Goal: Find specific page/section: Find specific page/section

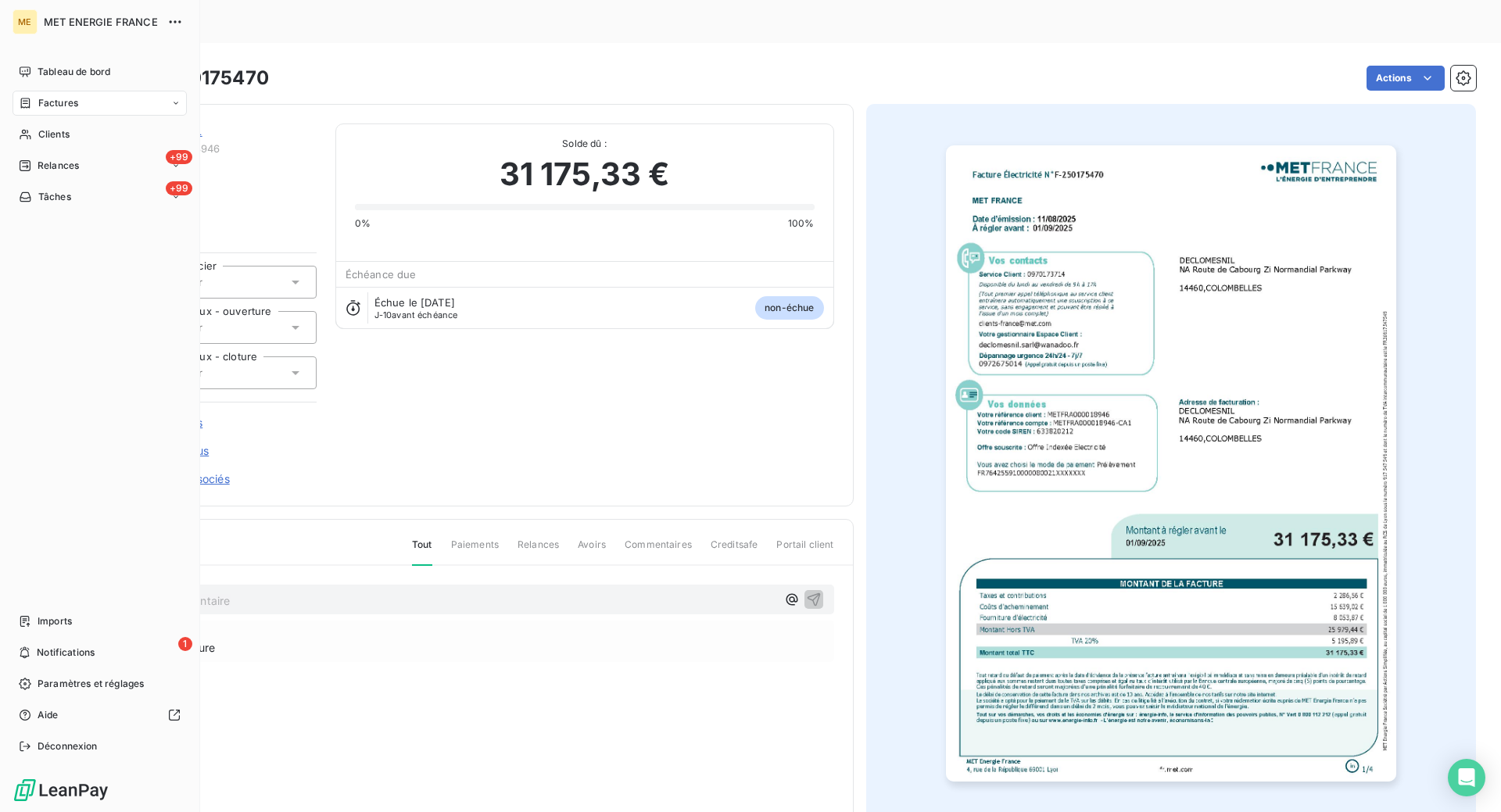
click at [74, 101] on span "Factures" at bounding box center [58, 102] width 40 height 14
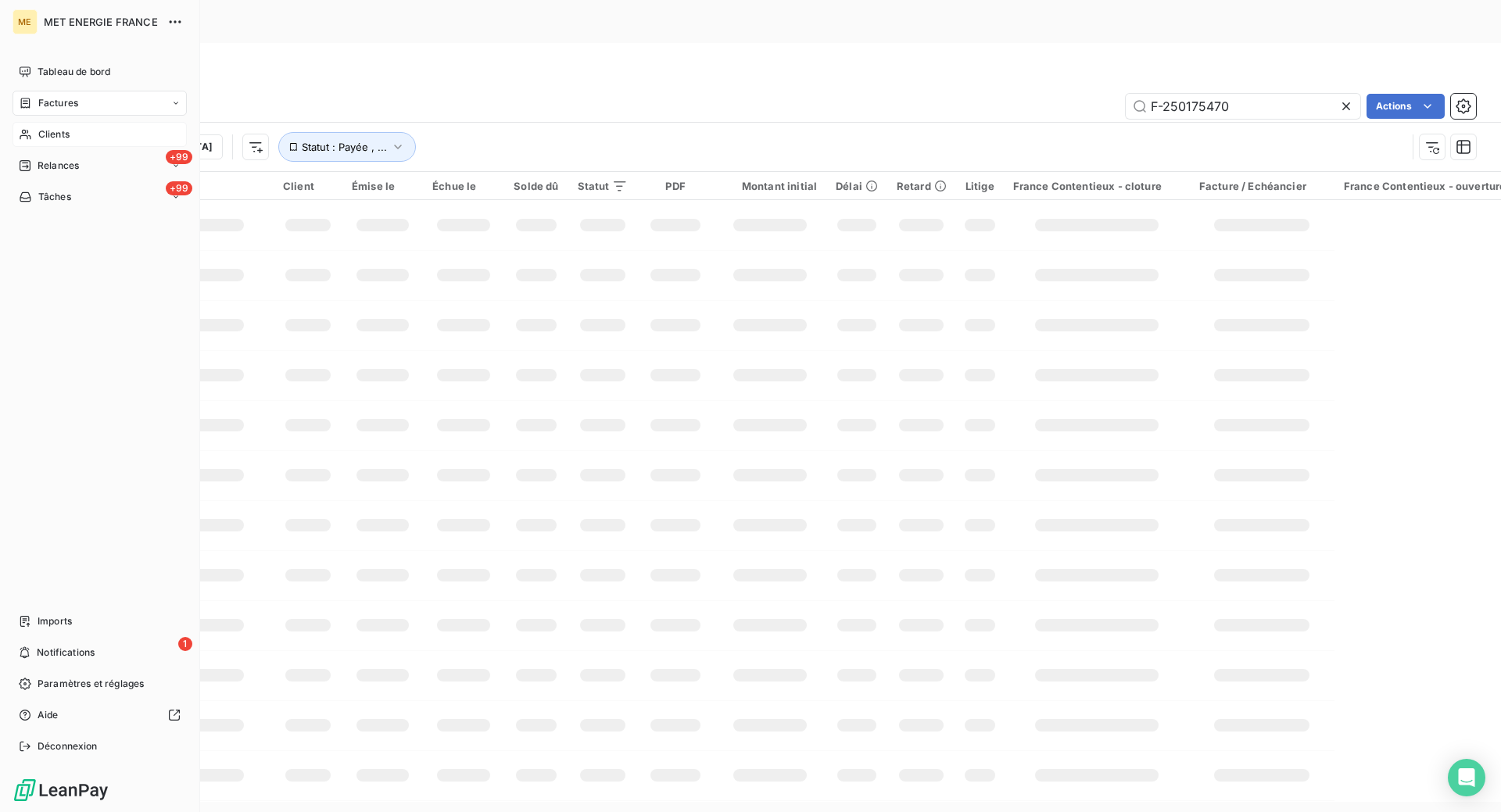
click at [43, 134] on span "Clients" at bounding box center [54, 133] width 31 height 14
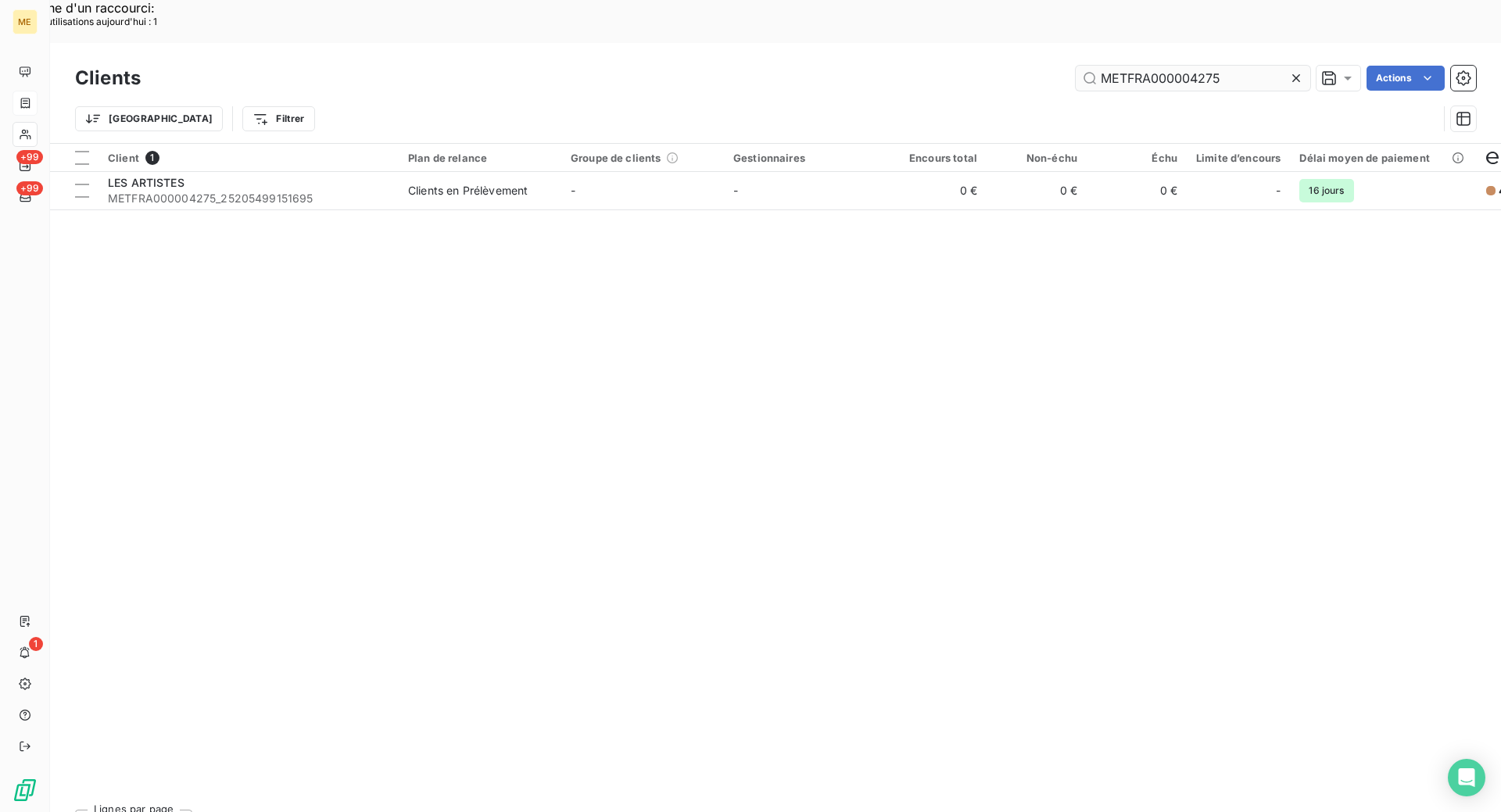
click at [1185, 65] on input "METFRA000004275" at bounding box center [1193, 77] width 235 height 25
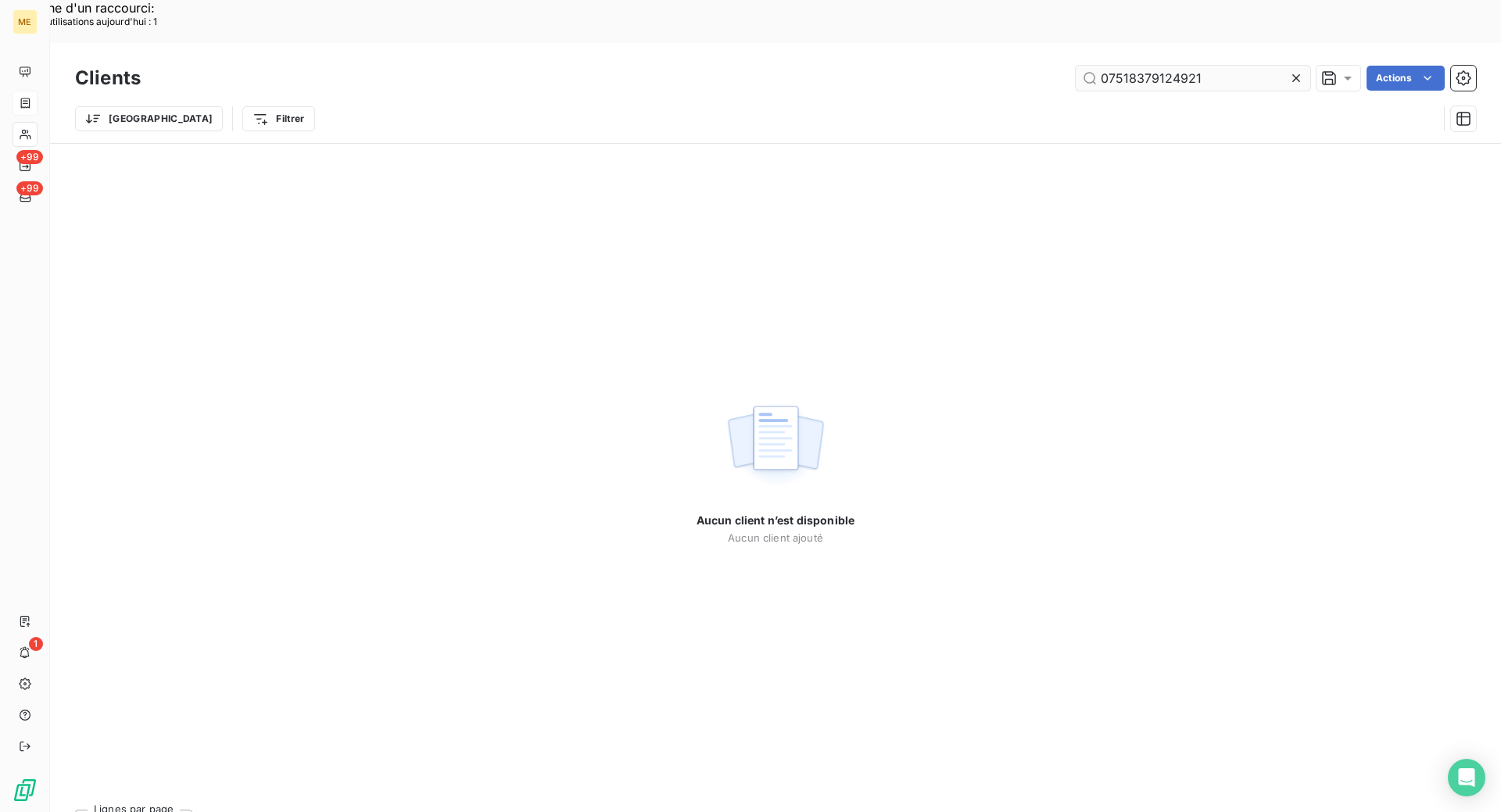
click at [1100, 65] on input "07518379124921" at bounding box center [1193, 77] width 235 height 25
click at [1163, 65] on input "07518379124921" at bounding box center [1193, 77] width 235 height 25
paste input "METFRA000026102"
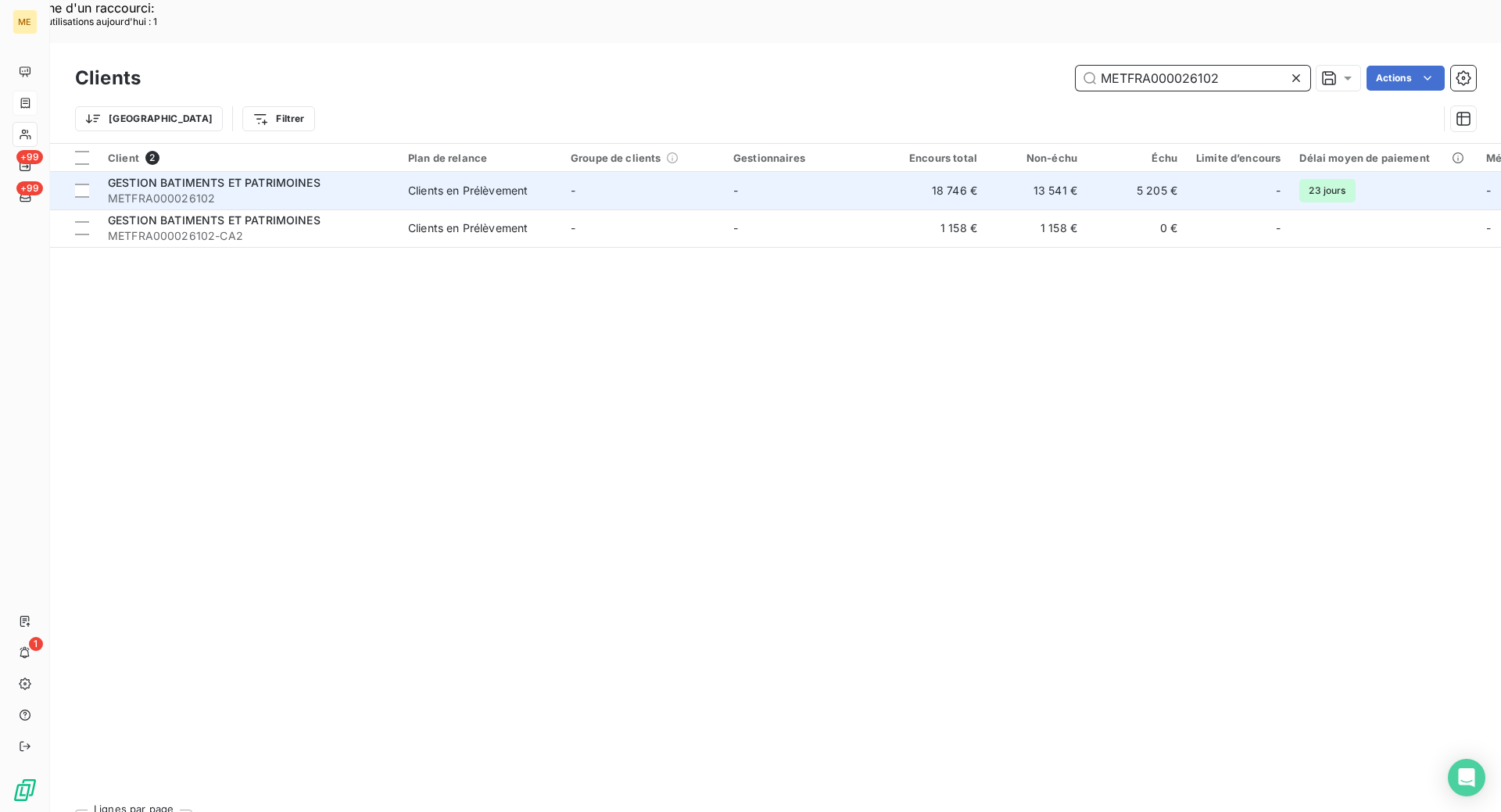
type input "METFRA000026102"
click at [304, 191] on span "METFRA000026102" at bounding box center [249, 198] width 282 height 16
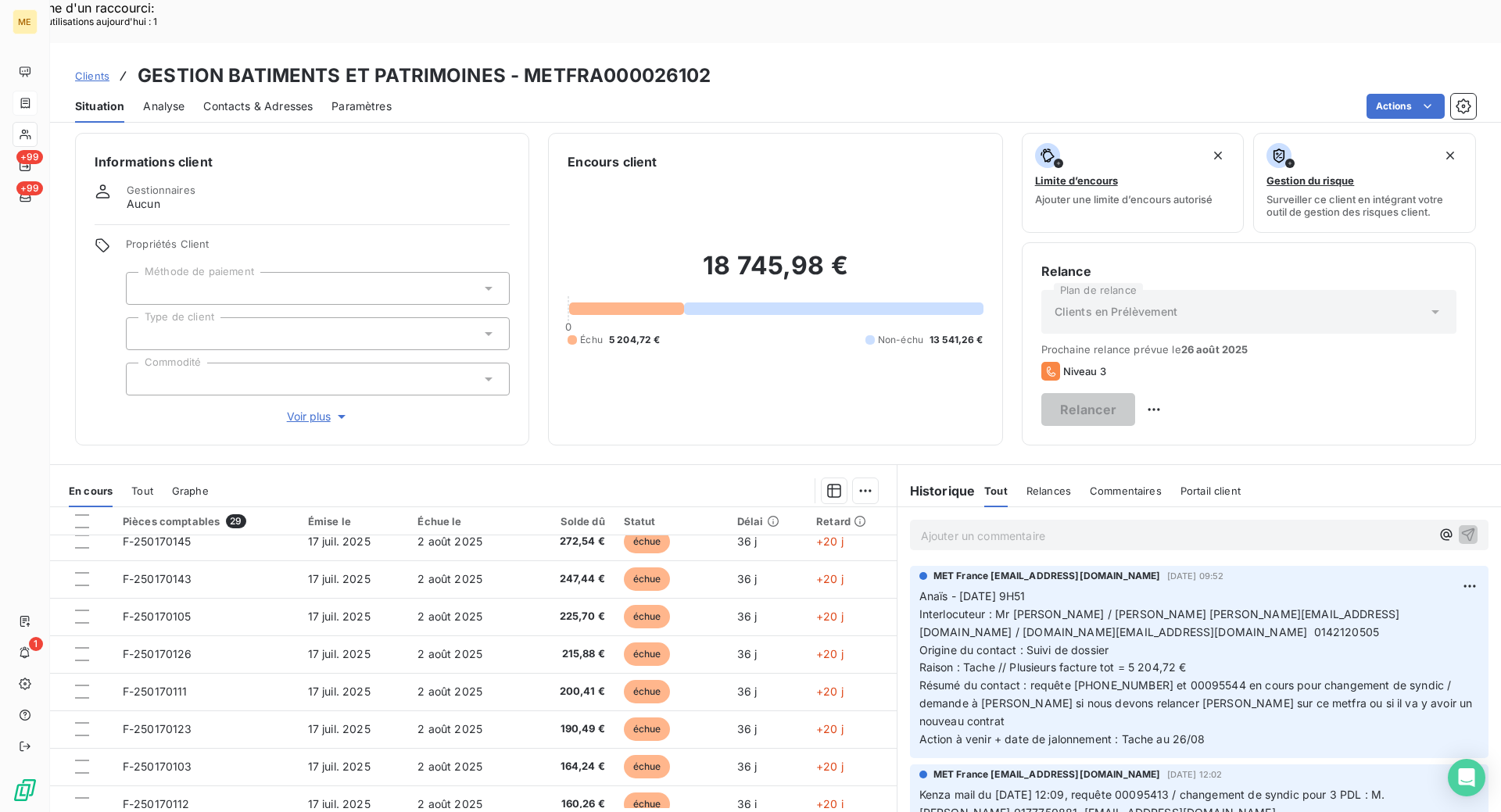
click at [995, 526] on p "Ajouter un commentaire ﻿" at bounding box center [1176, 535] width 510 height 19
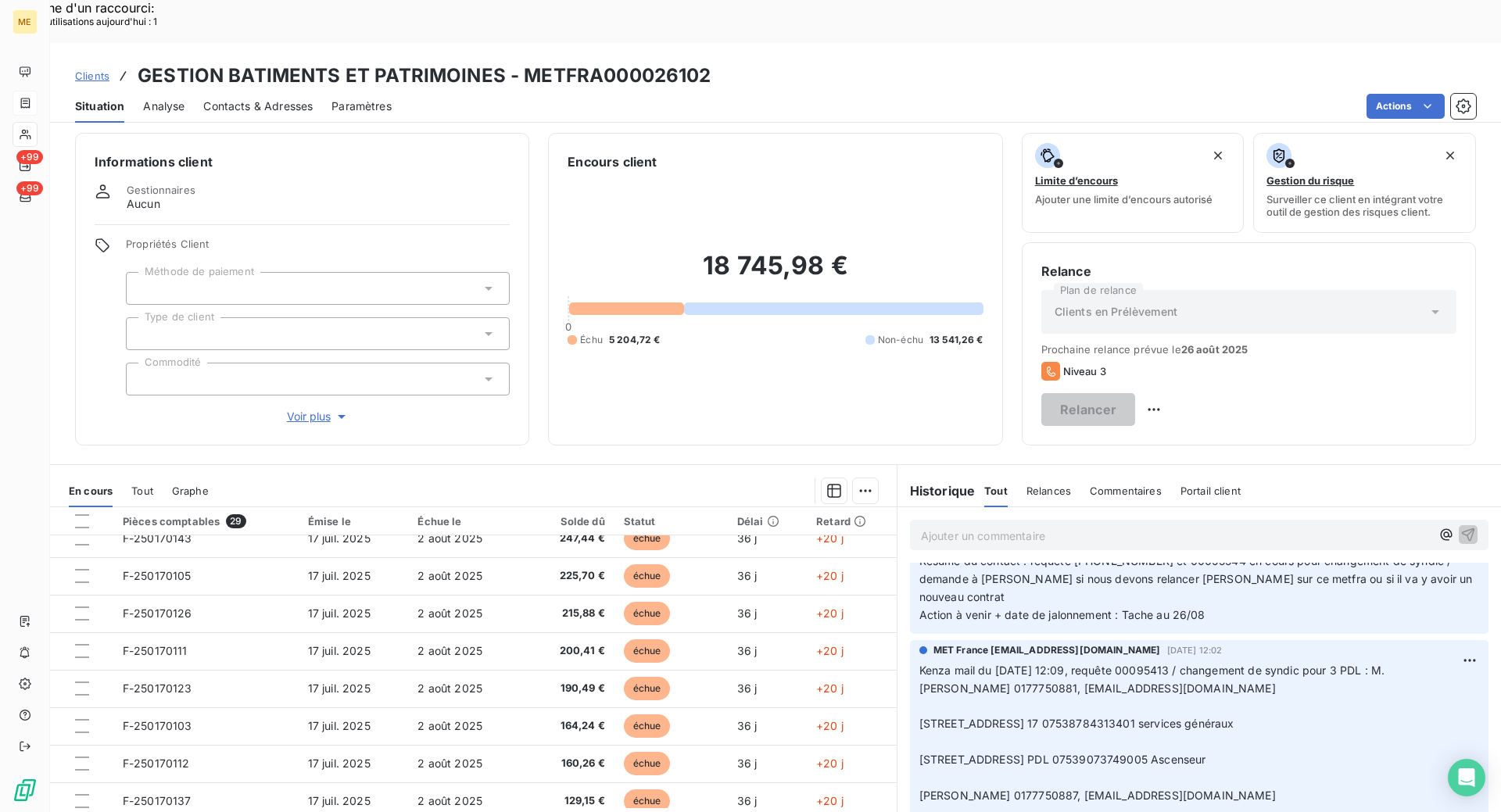
scroll to position [157, 0]
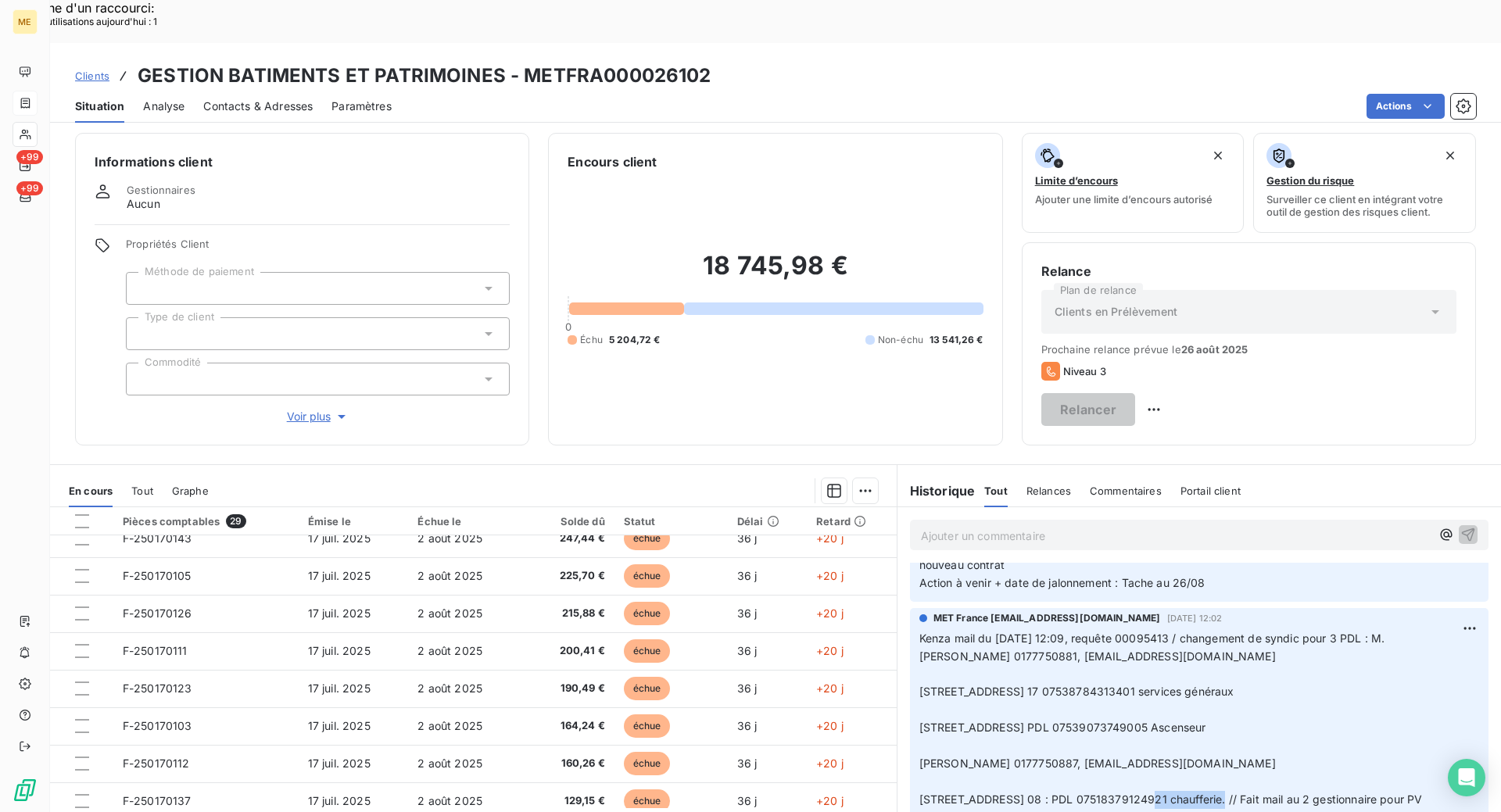
copy span "07518379124921"
drag, startPoint x: 1212, startPoint y: 719, endPoint x: 1126, endPoint y: 720, distance: 86.0
click at [1126, 793] on span "[STREET_ADDRESS] 08 : PDL 07518379124921 chaufferie. // Fait mail au 2 gestionn…" at bounding box center [1172, 808] width 506 height 31
